Goal: Task Accomplishment & Management: Manage account settings

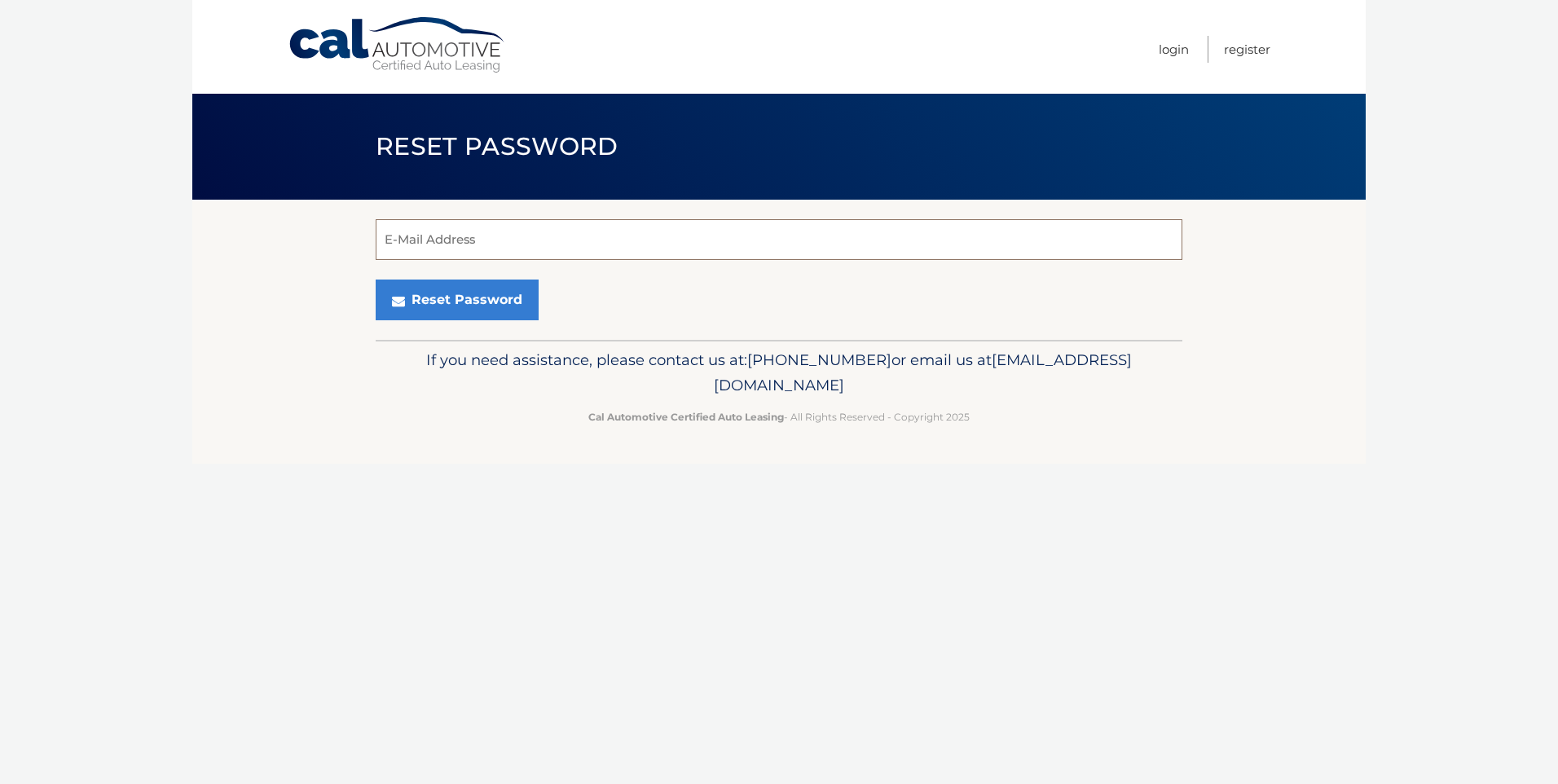
click at [492, 237] on input "E-Mail Address" at bounding box center [779, 239] width 807 height 41
type input "[EMAIL_ADDRESS][DOMAIN_NAME]"
click at [472, 304] on button "Reset Password" at bounding box center [456, 300] width 163 height 41
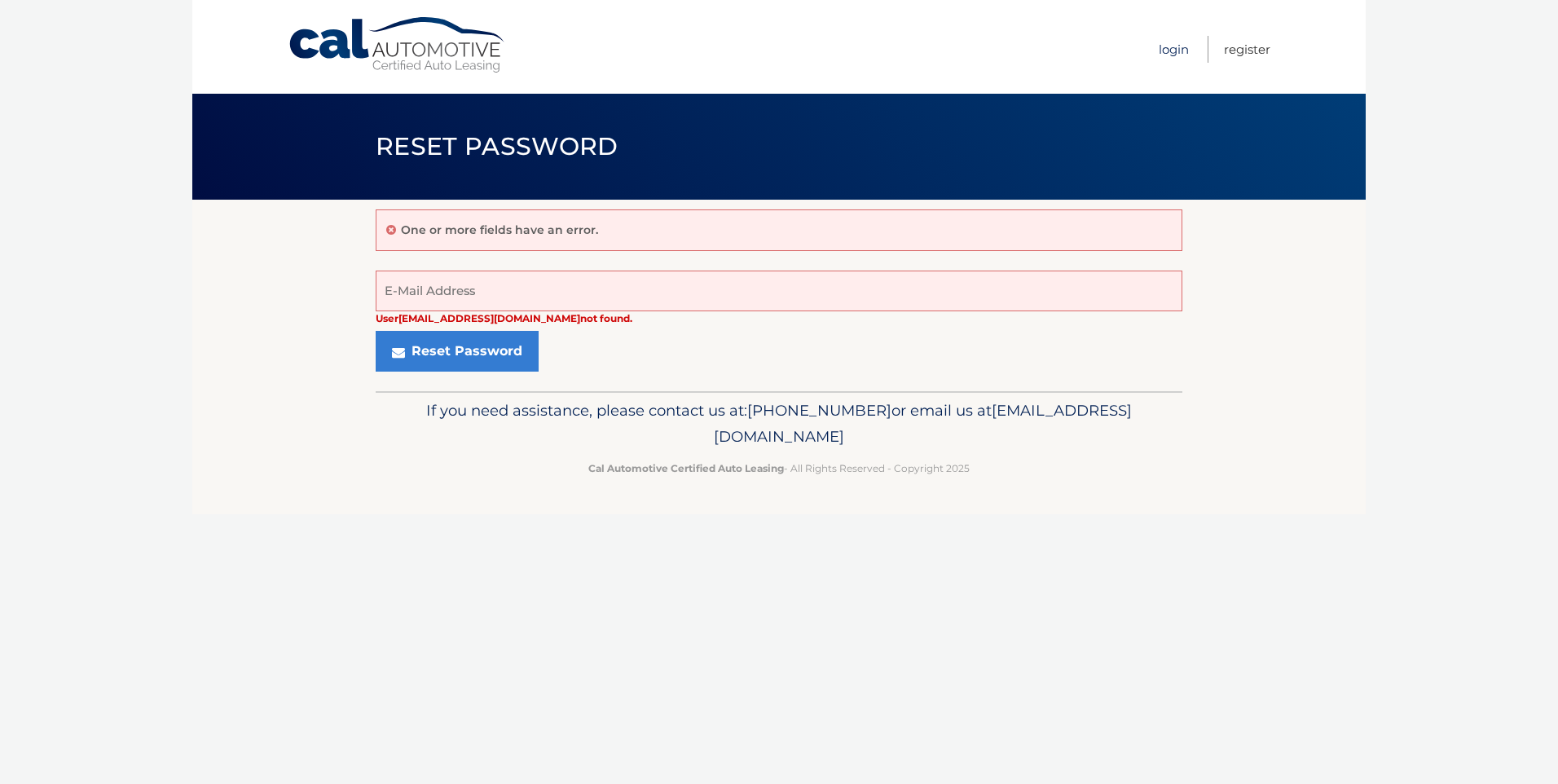
click at [1176, 48] on link "Login" at bounding box center [1174, 50] width 30 height 27
